Goal: Information Seeking & Learning: Learn about a topic

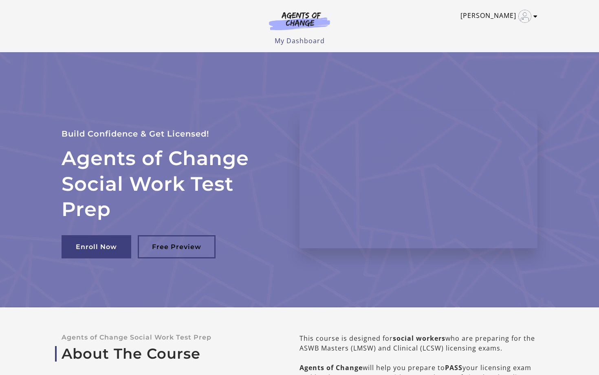
click at [526, 21] on img "Toggle menu" at bounding box center [524, 16] width 13 height 13
click at [484, 31] on link "My Account" at bounding box center [504, 30] width 72 height 14
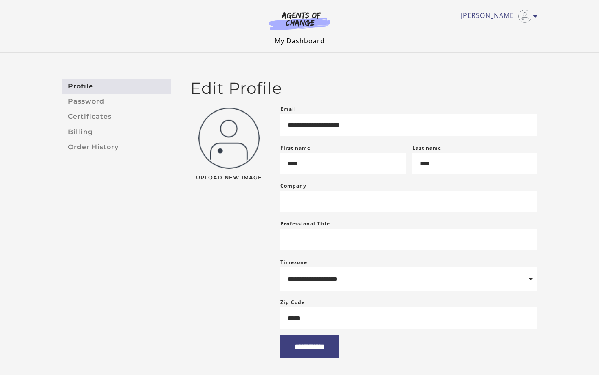
click at [318, 37] on link "My Dashboard" at bounding box center [300, 40] width 50 height 9
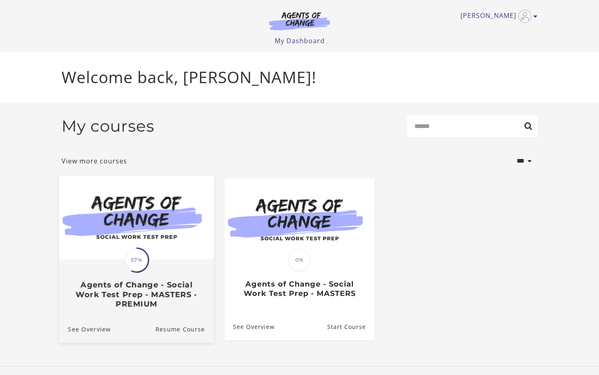
click at [137, 297] on h3 "Agents of Change - Social Work Test Prep - MASTERS - PREMIUM" at bounding box center [136, 294] width 137 height 29
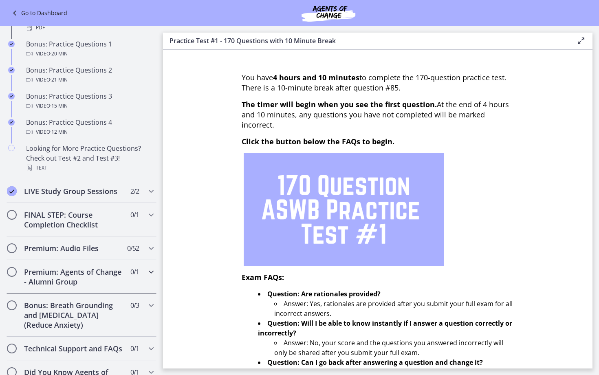
scroll to position [515, 0]
click at [152, 195] on icon "Chapters" at bounding box center [151, 192] width 10 height 10
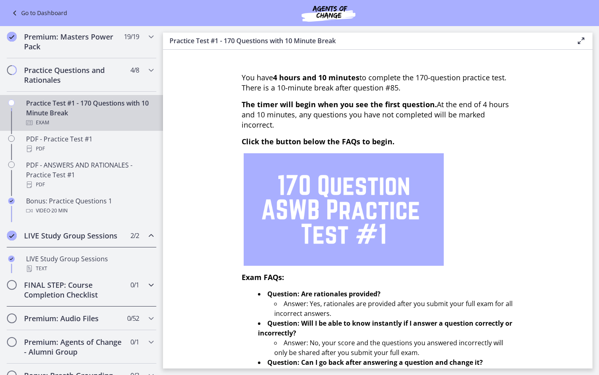
scroll to position [358, 0]
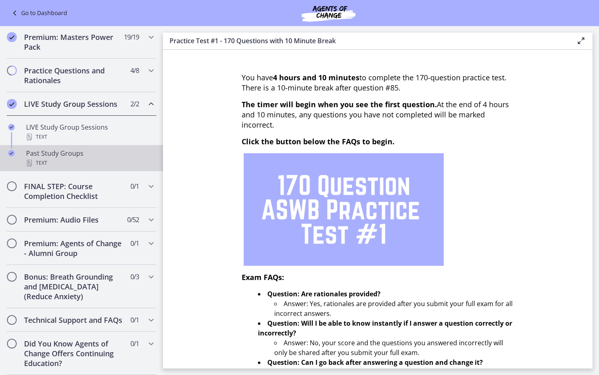
click at [81, 158] on div "Past Study Groups Text" at bounding box center [89, 158] width 127 height 20
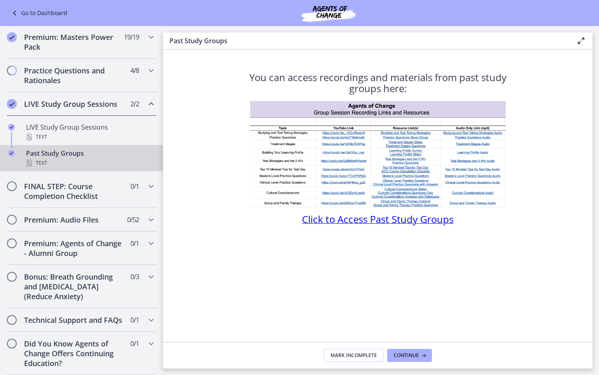
click at [329, 214] on span "Click to Access Past Study Groups" at bounding box center [378, 218] width 152 height 13
click at [150, 242] on icon "Chapters" at bounding box center [151, 243] width 10 height 10
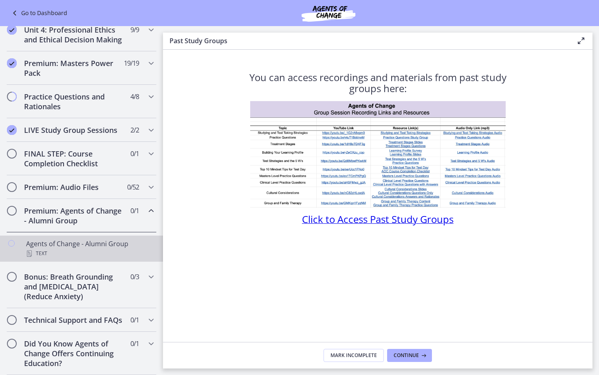
scroll to position [332, 0]
click at [113, 237] on link "Agents of Change - Alumni Group Text" at bounding box center [81, 249] width 163 height 26
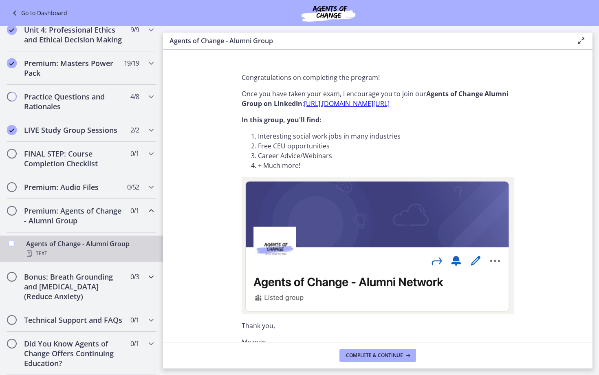
click at [151, 278] on icon "Chapters" at bounding box center [151, 277] width 10 height 10
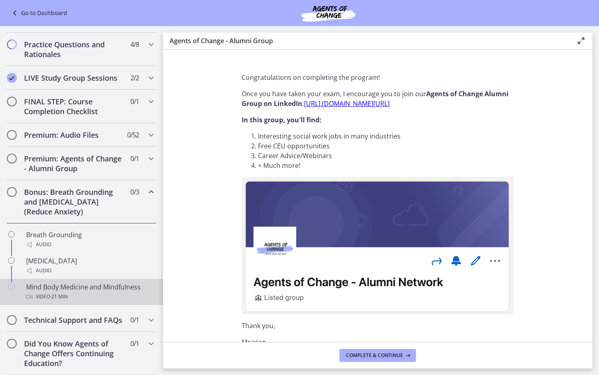
scroll to position [384, 0]
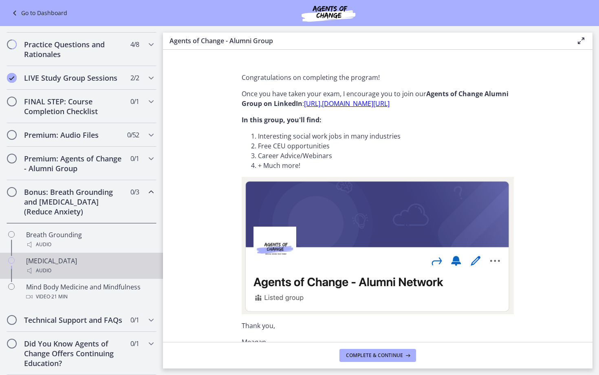
click at [134, 269] on div "Audio" at bounding box center [89, 271] width 127 height 10
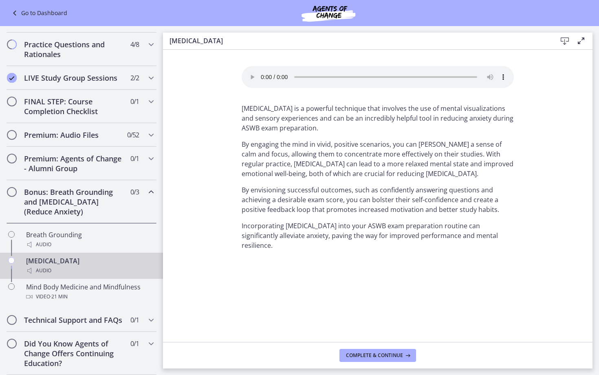
click at [262, 74] on audio "Your browser doesn't support the audio element. Download it here" at bounding box center [378, 77] width 272 height 22
click at [313, 74] on audio "Your browser doesn't support the audio element. Download it here" at bounding box center [378, 77] width 272 height 22
click at [262, 73] on audio "Your browser doesn't support the audio element. Download it here" at bounding box center [378, 77] width 272 height 22
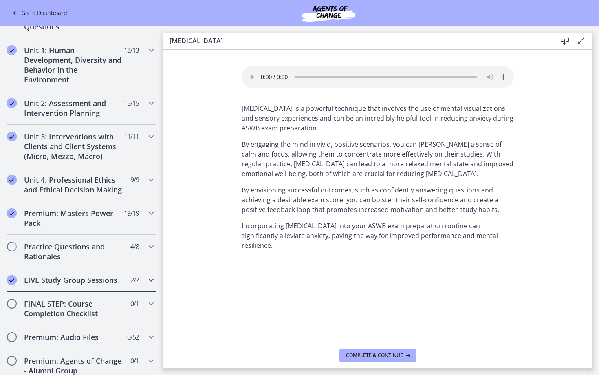
scroll to position [185, 0]
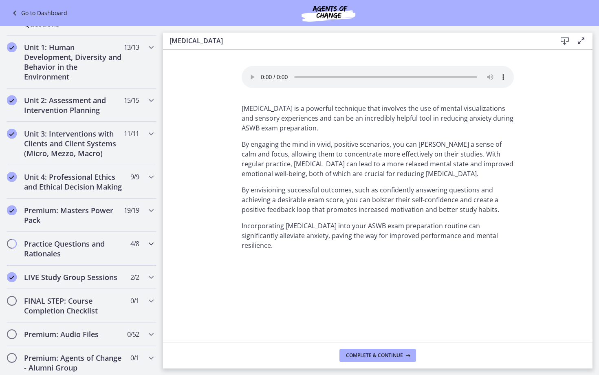
click at [151, 239] on icon "Chapters" at bounding box center [151, 244] width 10 height 10
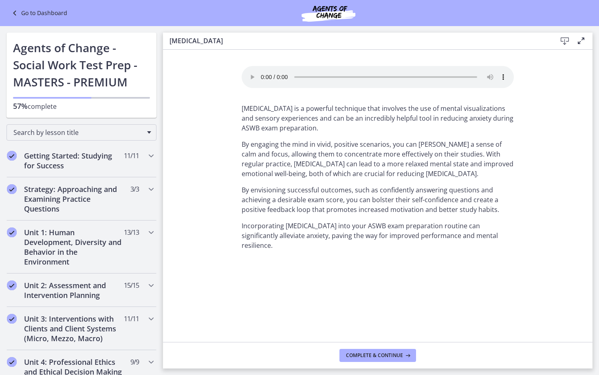
scroll to position [0, 0]
click at [150, 158] on icon "Chapters" at bounding box center [151, 156] width 10 height 10
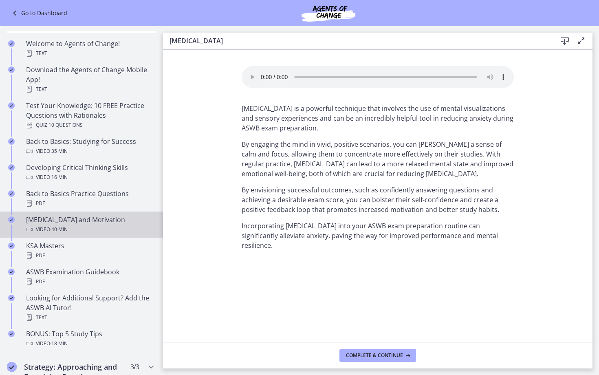
scroll to position [148, 0]
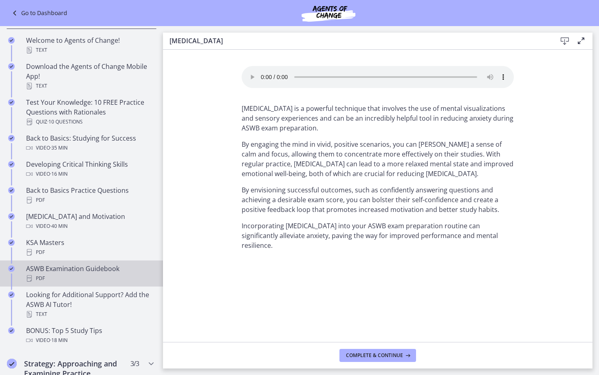
click at [97, 268] on div "ASWB Examination Guidebook PDF" at bounding box center [89, 274] width 127 height 20
